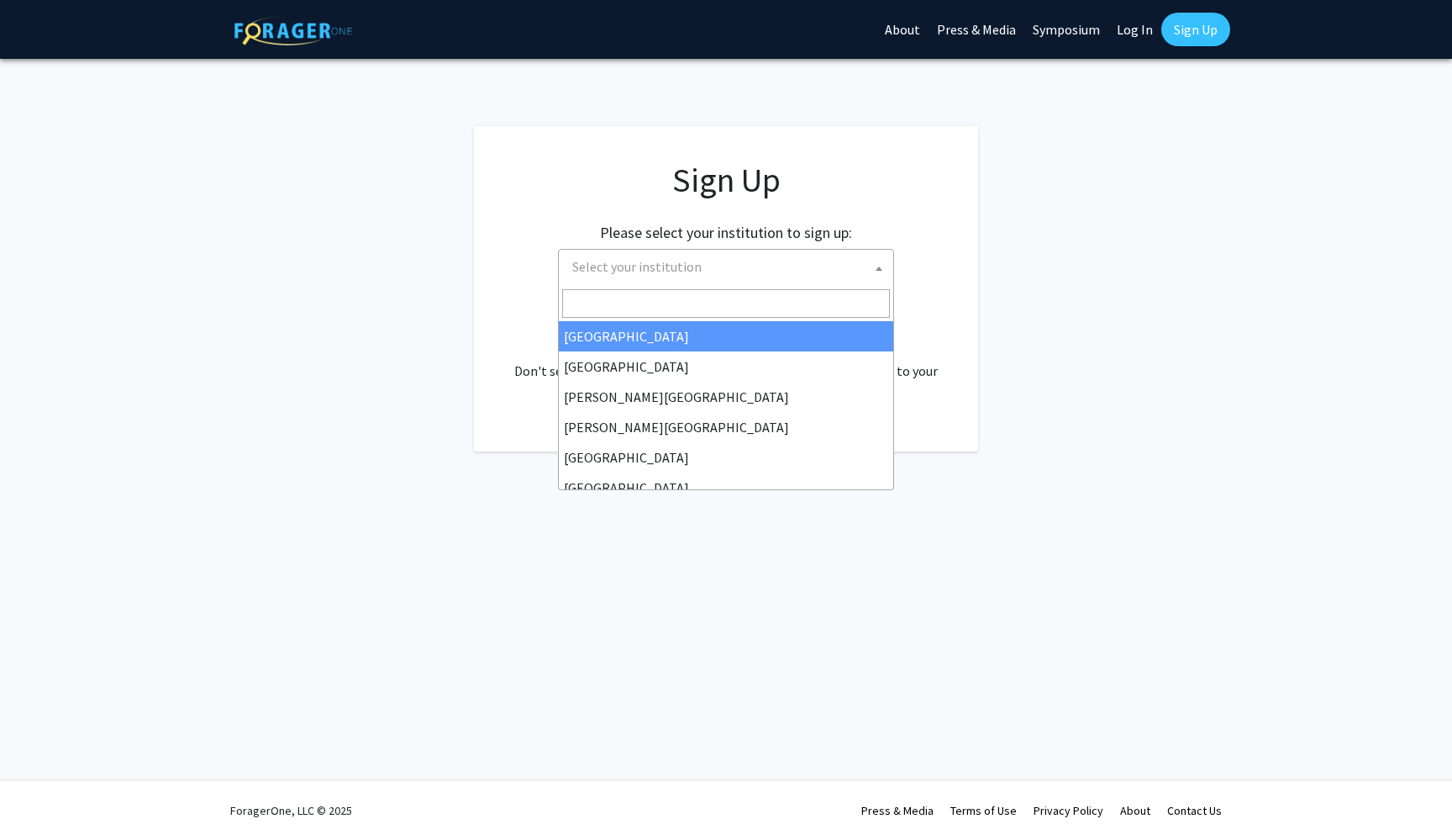
click at [815, 266] on span "Select your institution" at bounding box center [729, 267] width 328 height 35
click at [914, 165] on h1 "Sign Up" at bounding box center [726, 180] width 437 height 40
click at [743, 271] on span "Select your institution" at bounding box center [729, 267] width 328 height 35
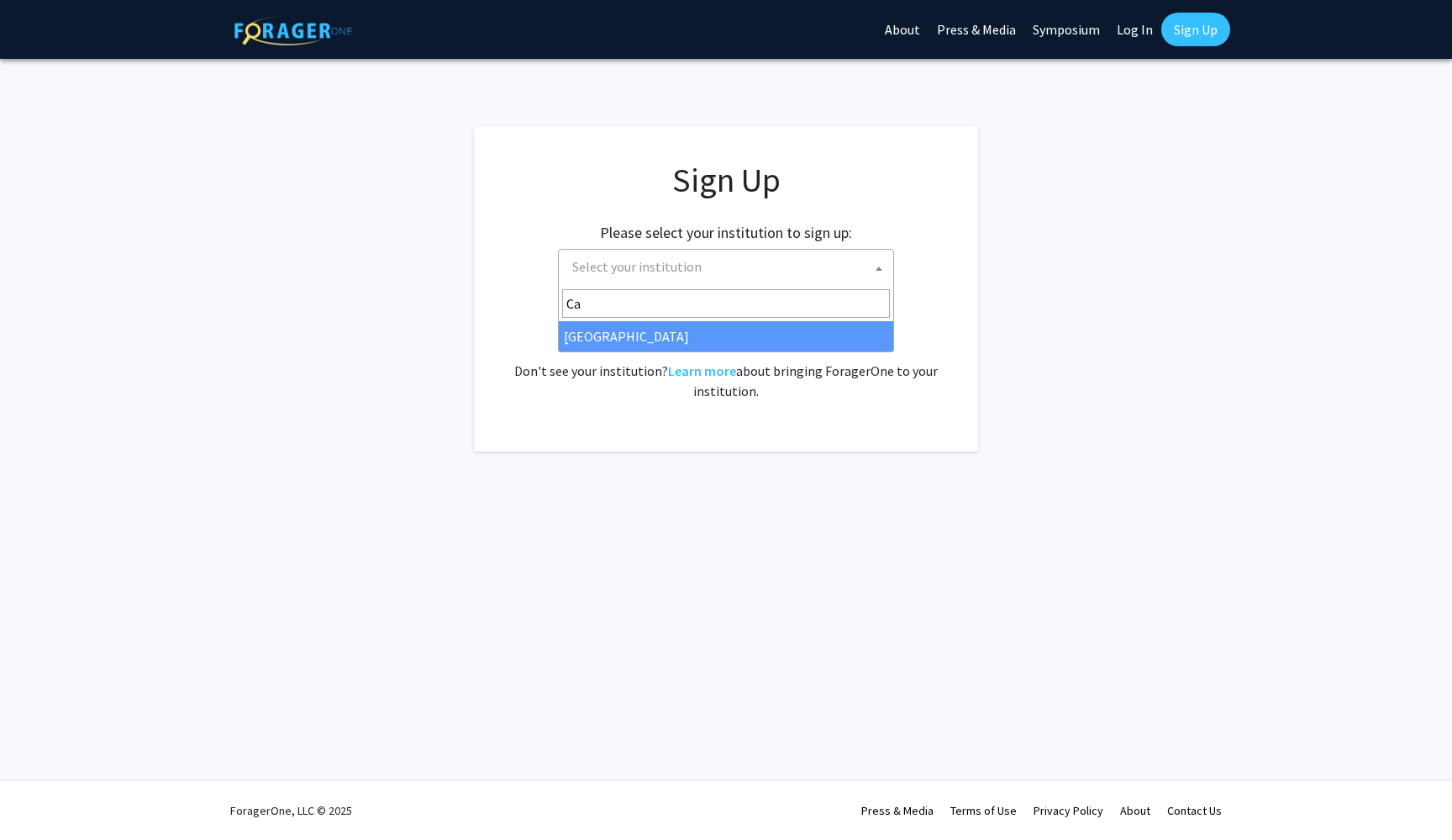
type input "C"
type input "John"
select select "1"
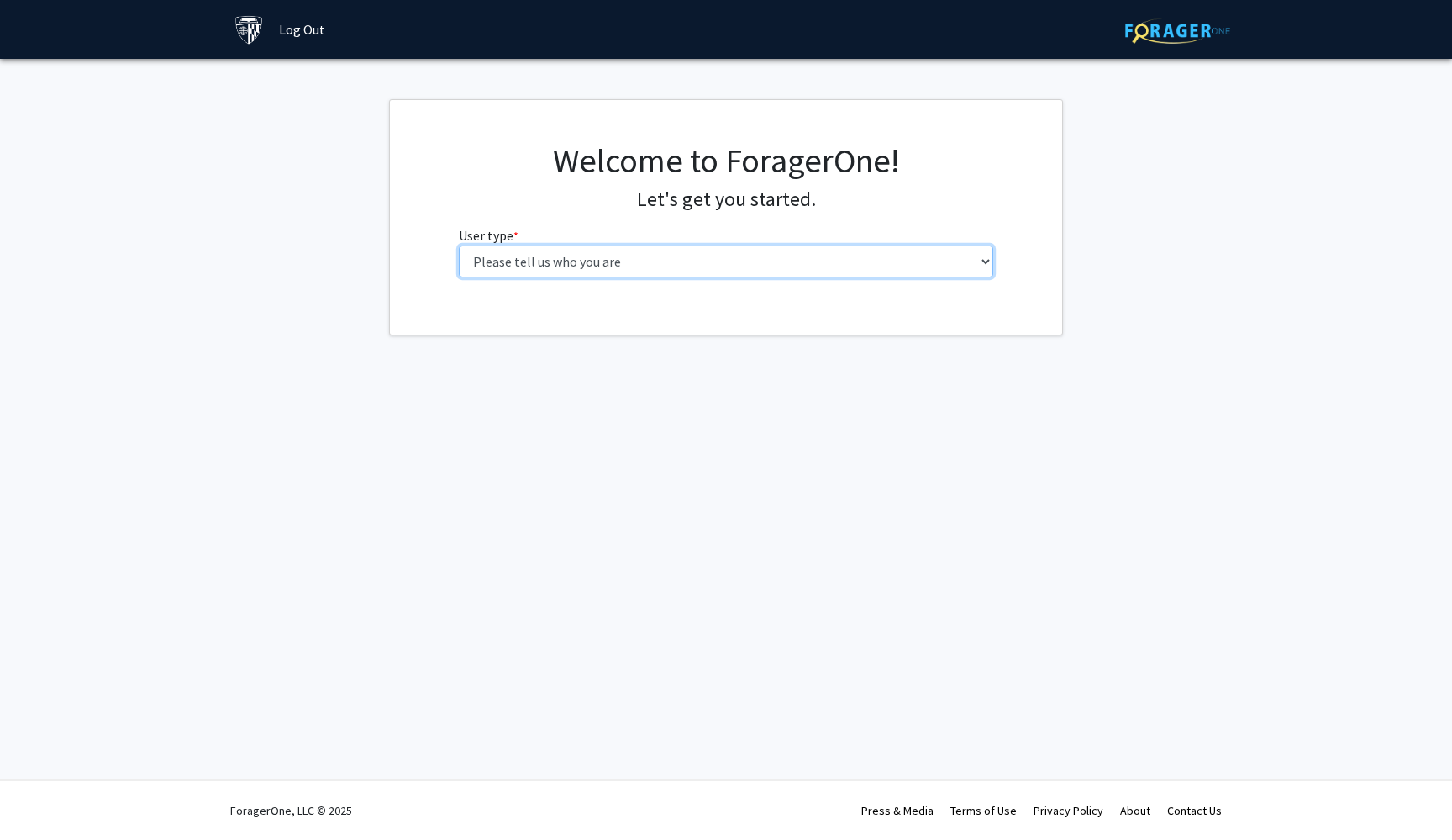
select select "2: masters"
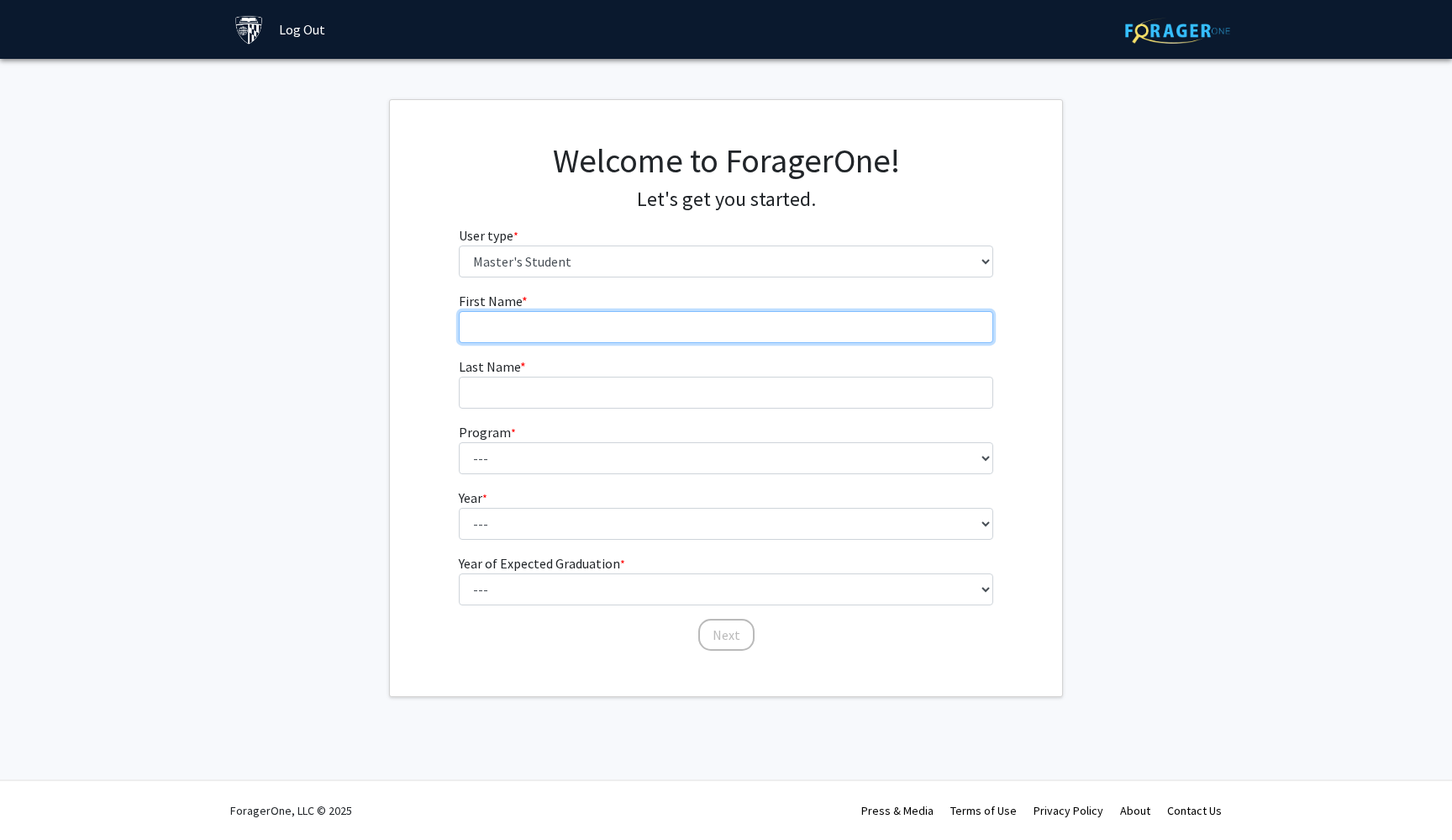
click at [742, 328] on input "First Name * required" at bounding box center [726, 326] width 536 height 32
